Goal: Information Seeking & Learning: Learn about a topic

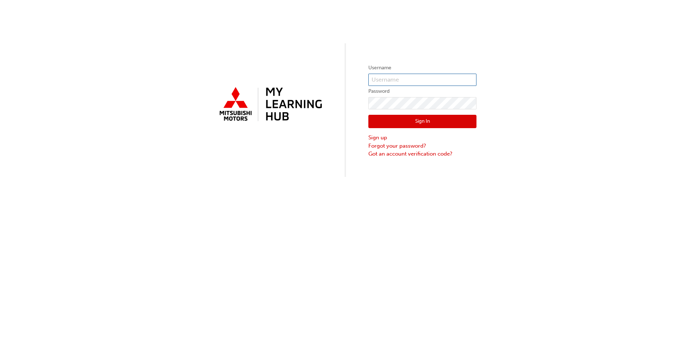
type input "0005792552"
click at [417, 120] on button "Sign In" at bounding box center [423, 122] width 108 height 14
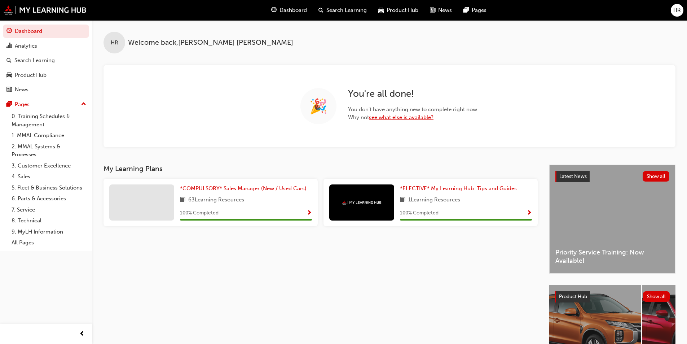
click at [396, 120] on link "see what else is available?" at bounding box center [401, 117] width 65 height 6
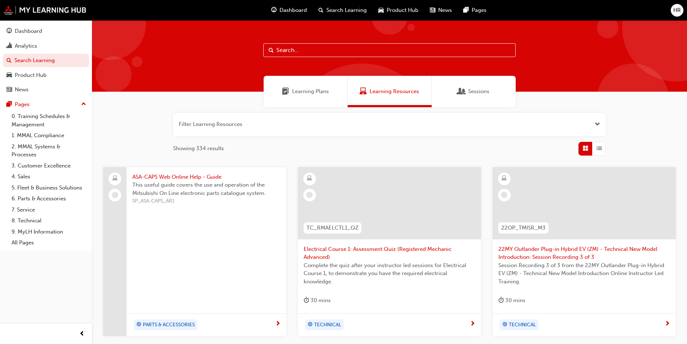
click at [291, 10] on span "Dashboard" at bounding box center [292, 10] width 27 height 8
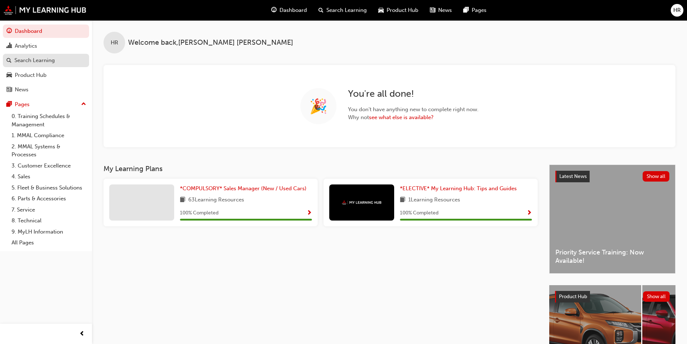
click at [52, 62] on div "Search Learning" at bounding box center [34, 60] width 40 height 8
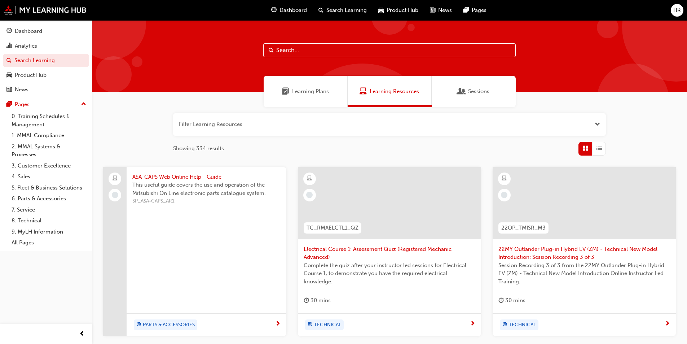
click at [339, 50] on input "text" at bounding box center [389, 50] width 252 height 14
type input "my25 outlander"
